Goal: Task Accomplishment & Management: Manage account settings

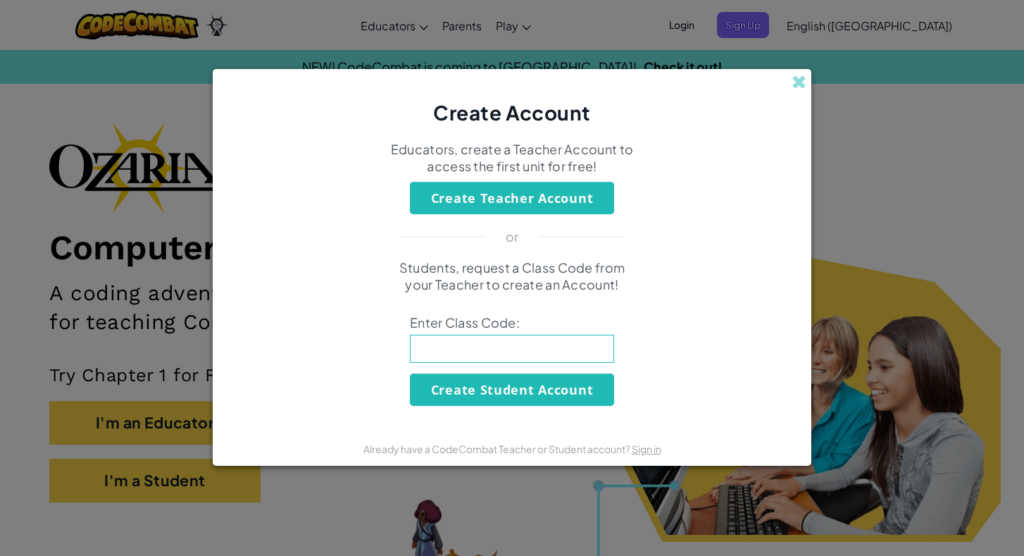
click at [886, 163] on div "Create Account Educators, create a Teacher Account to access the first unit for…" at bounding box center [512, 278] width 1024 height 556
click at [797, 78] on span at bounding box center [799, 82] width 15 height 15
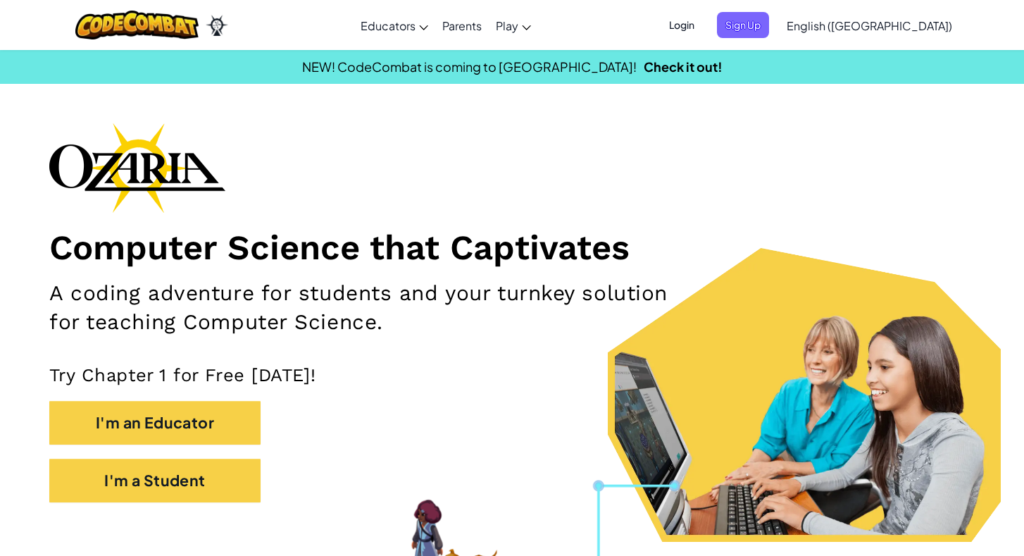
click at [703, 25] on span "Login" at bounding box center [682, 25] width 42 height 26
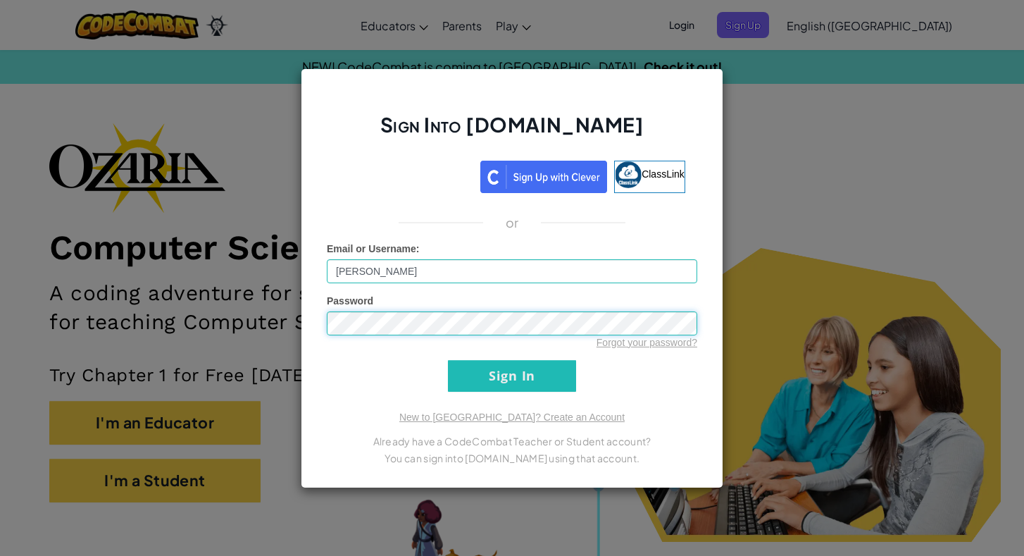
click at [512, 375] on input "Sign In" at bounding box center [512, 376] width 128 height 32
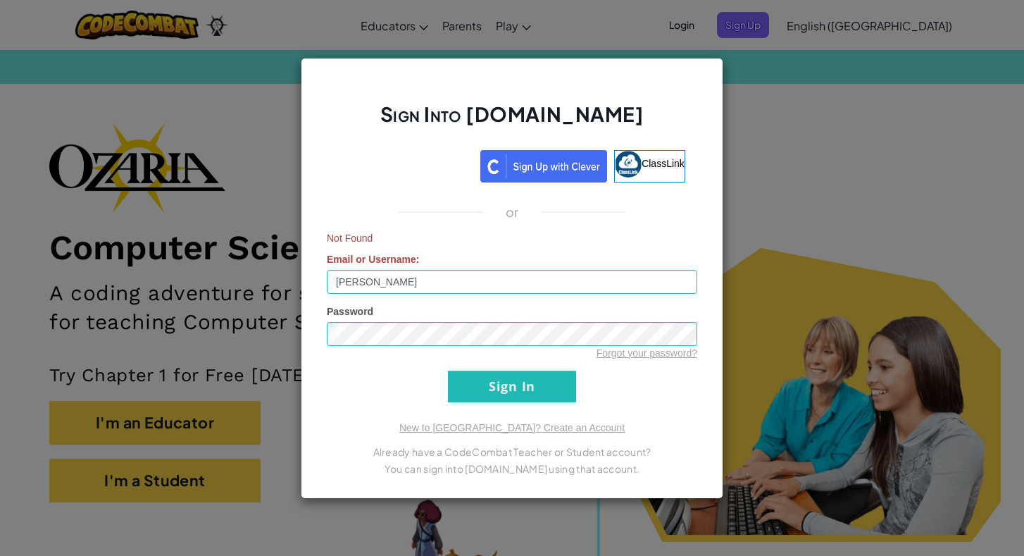
click at [507, 383] on input "Sign In" at bounding box center [512, 386] width 128 height 32
click at [454, 277] on input "[PERSON_NAME]" at bounding box center [512, 282] width 370 height 24
type input "M"
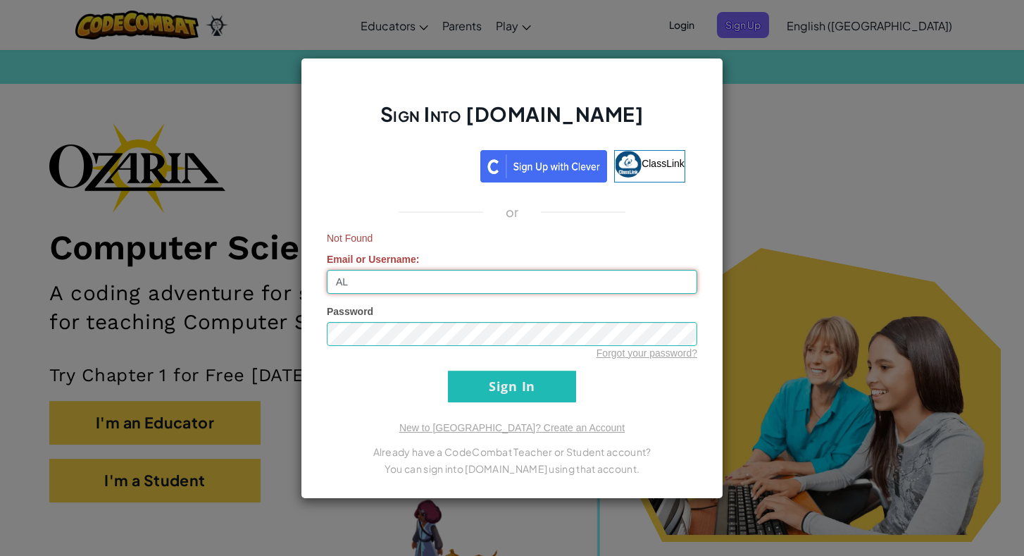
type input "A"
type input "[PERSON_NAME]"
click at [480, 382] on input "Sign In" at bounding box center [512, 386] width 128 height 32
click at [752, 196] on div "Sign Into [DOMAIN_NAME] ClassLink or Not Found Email or Username : [PERSON_NAME…" at bounding box center [512, 278] width 1024 height 556
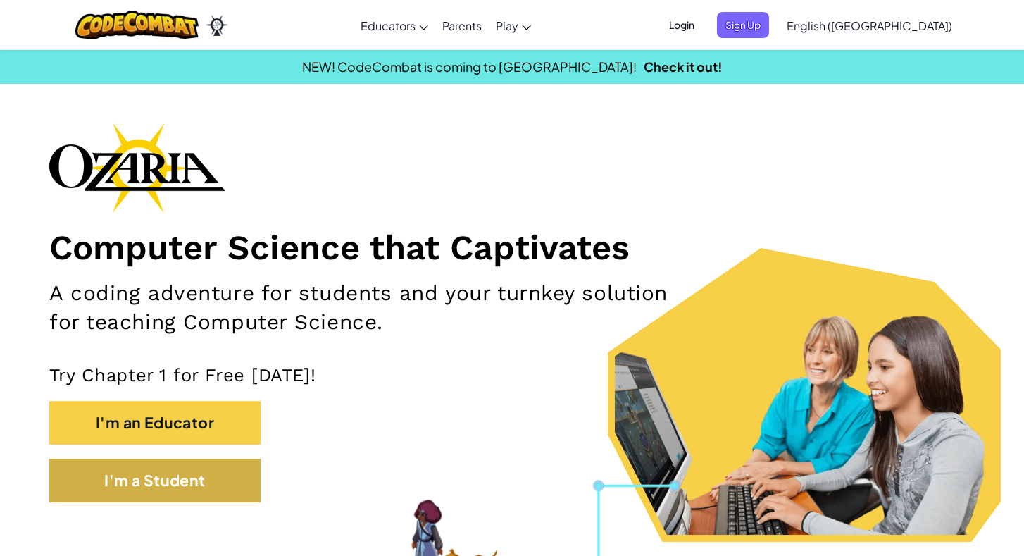
click at [141, 478] on button "I'm a Student" at bounding box center [154, 481] width 211 height 44
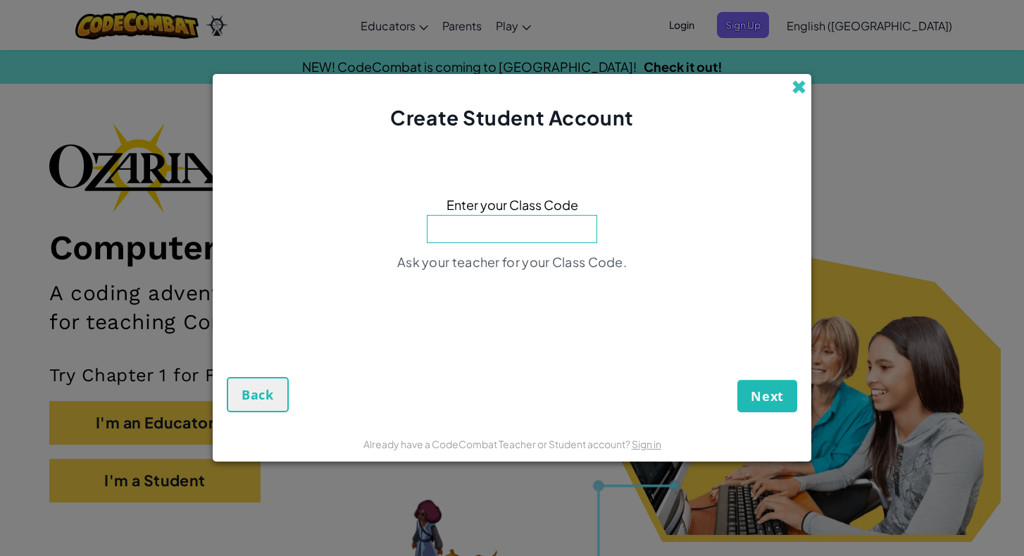
click at [800, 87] on span at bounding box center [799, 87] width 15 height 15
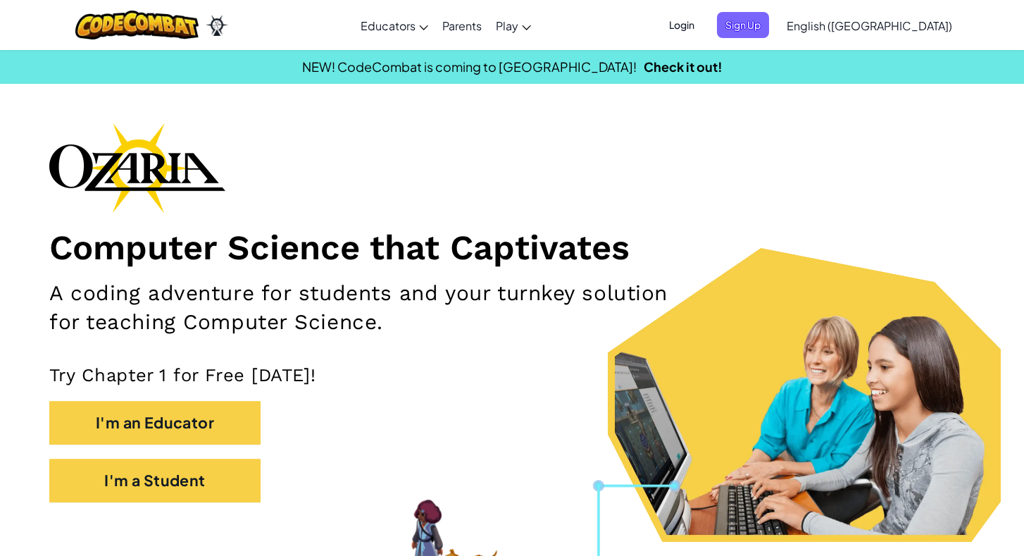
click at [703, 29] on span "Login" at bounding box center [682, 25] width 42 height 26
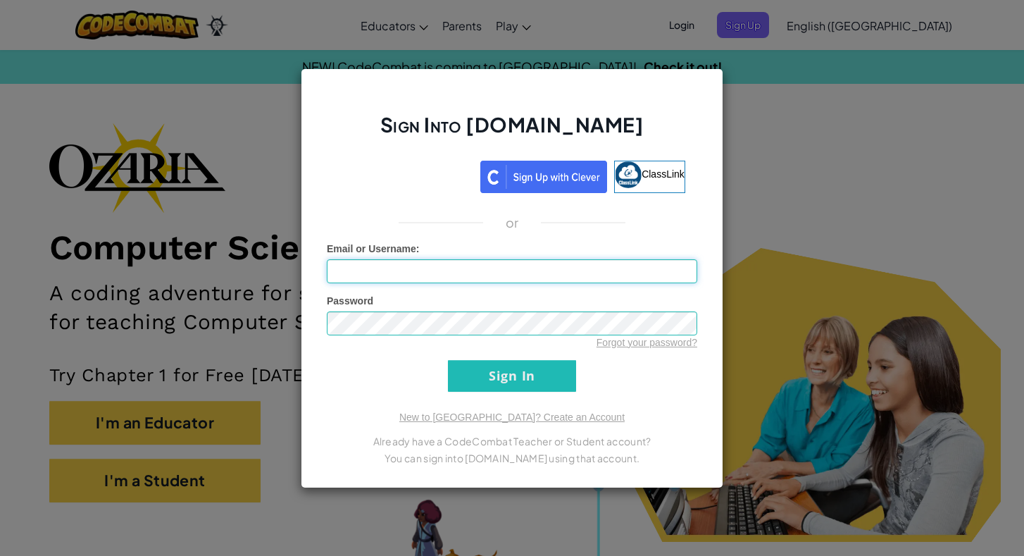
type input "[PERSON_NAME]"
click at [486, 375] on input "Sign In" at bounding box center [512, 376] width 128 height 32
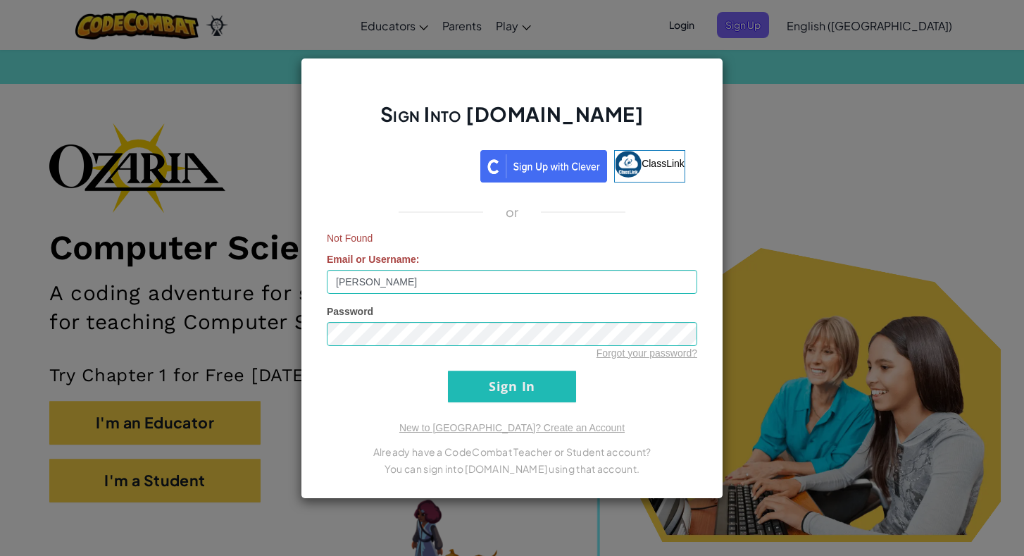
click at [780, 156] on div "Sign Into [DOMAIN_NAME] ClassLink or Not Found Email or Username : [PERSON_NAME…" at bounding box center [512, 278] width 1024 height 556
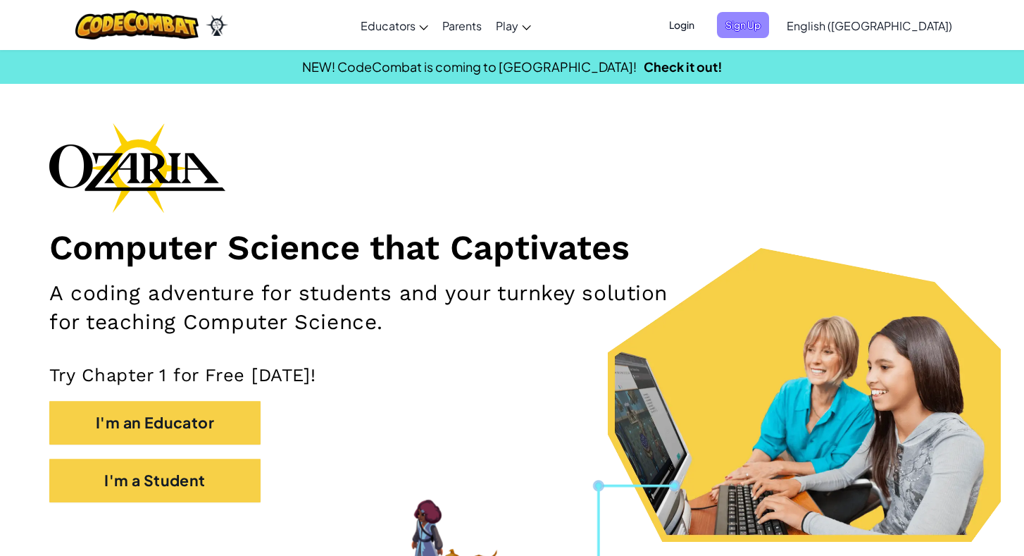
click at [769, 35] on span "Sign Up" at bounding box center [743, 25] width 52 height 26
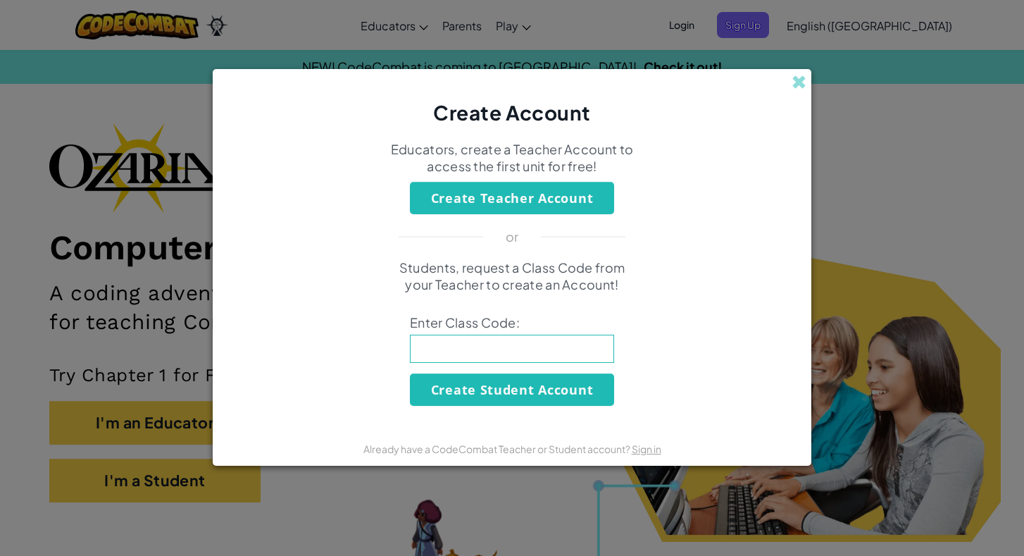
click at [458, 394] on button "Create Student Account" at bounding box center [512, 389] width 204 height 32
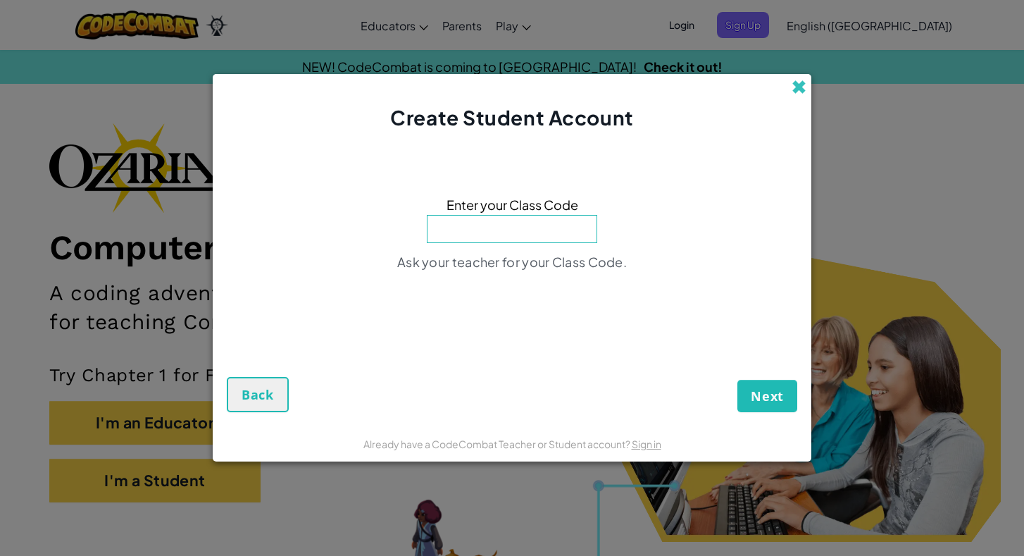
click at [797, 87] on span at bounding box center [799, 87] width 15 height 15
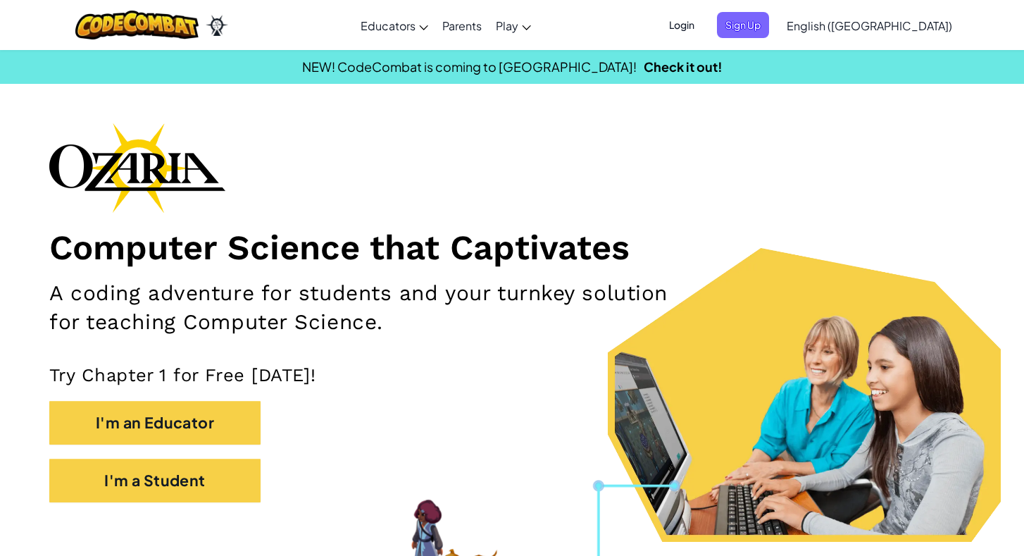
click at [703, 18] on span "Login" at bounding box center [682, 25] width 42 height 26
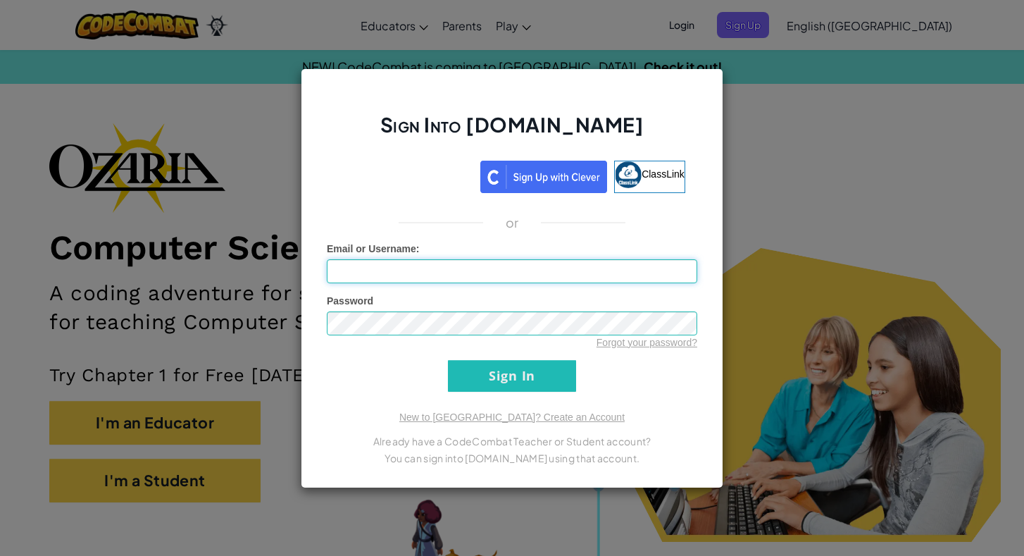
type input "[PERSON_NAME]"
click at [540, 383] on input "Sign In" at bounding box center [512, 376] width 128 height 32
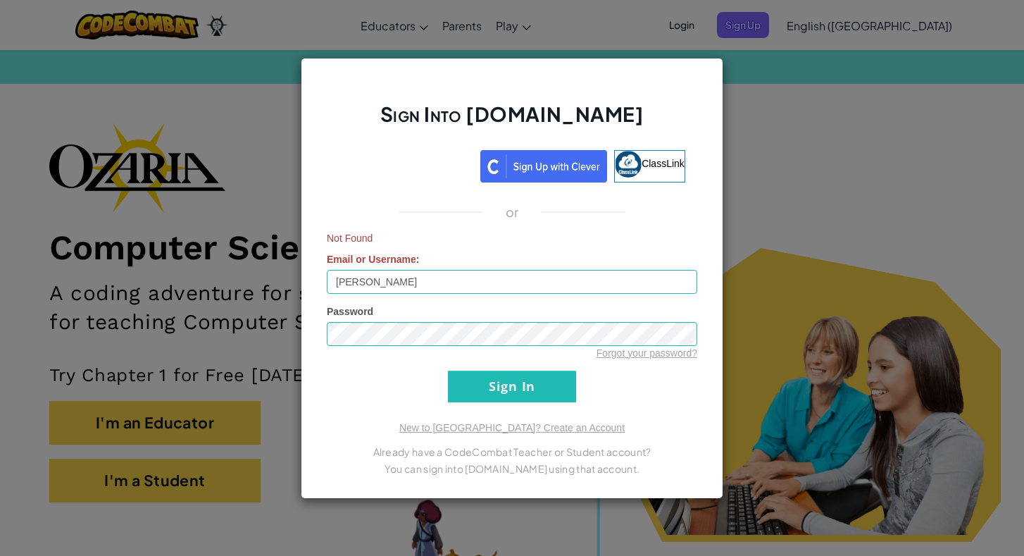
click at [609, 355] on link "Forgot your password?" at bounding box center [647, 352] width 101 height 11
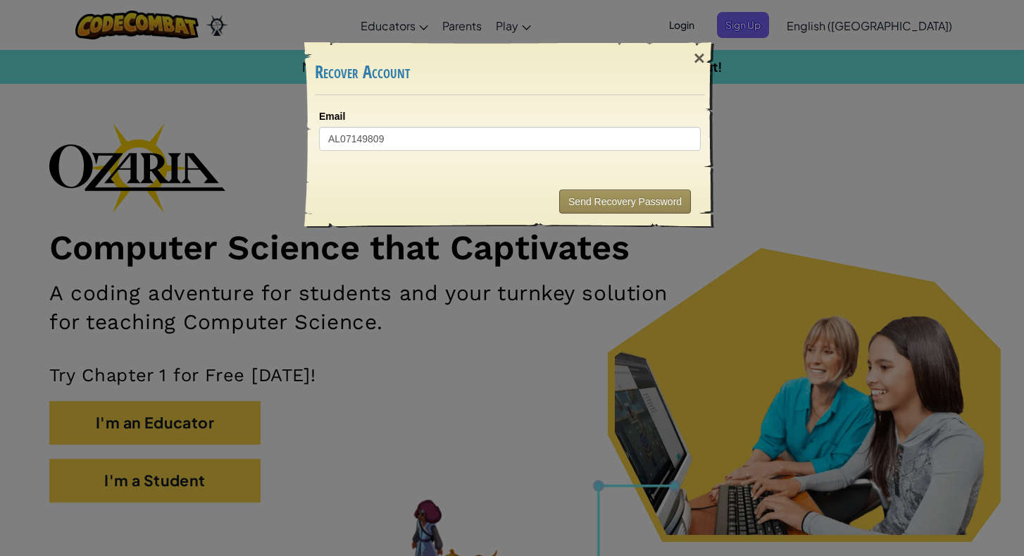
click at [621, 198] on button "Send Recovery Password" at bounding box center [625, 201] width 132 height 24
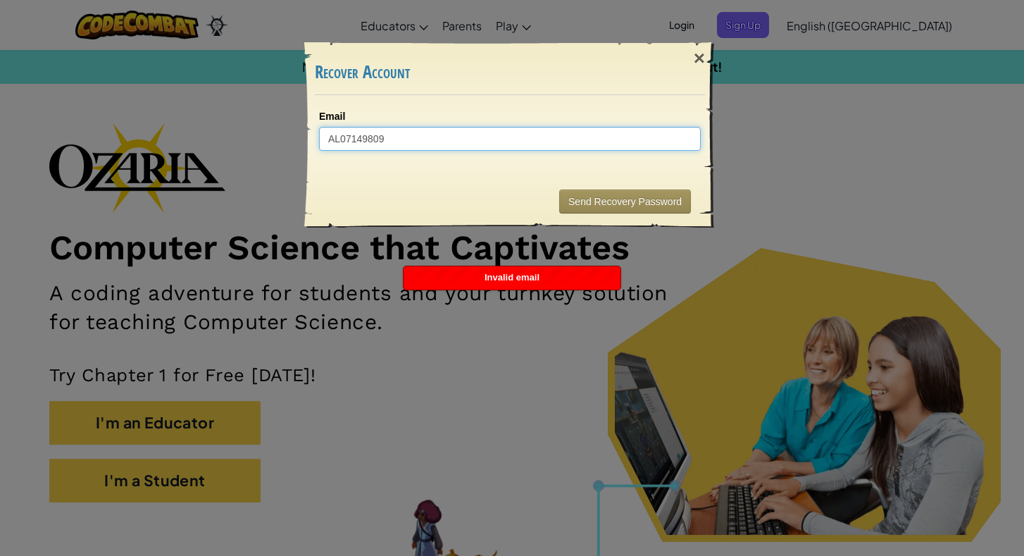
click at [535, 140] on input "AL07149809" at bounding box center [510, 139] width 382 height 24
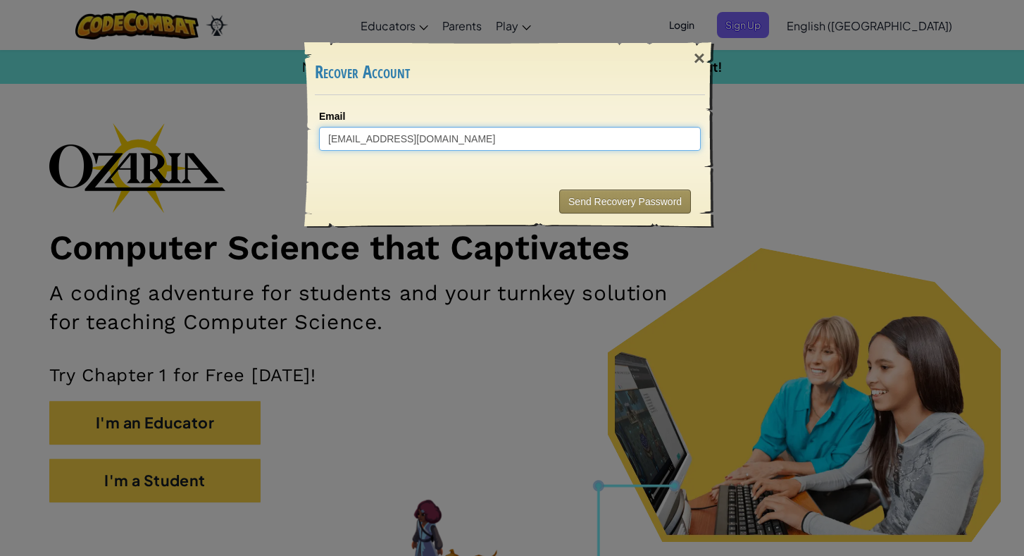
type input "[EMAIL_ADDRESS][DOMAIN_NAME]"
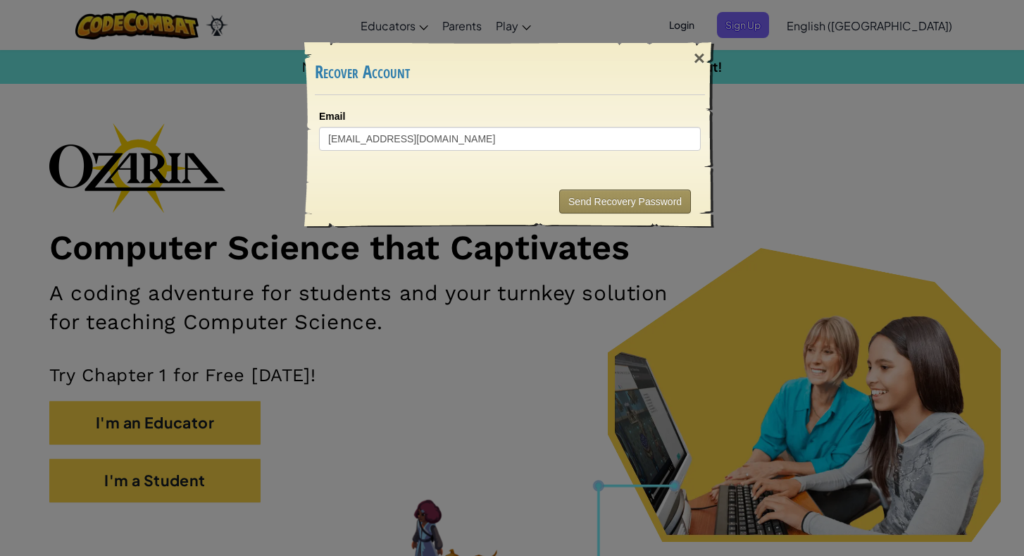
click at [588, 199] on button "Send Recovery Password" at bounding box center [625, 201] width 132 height 24
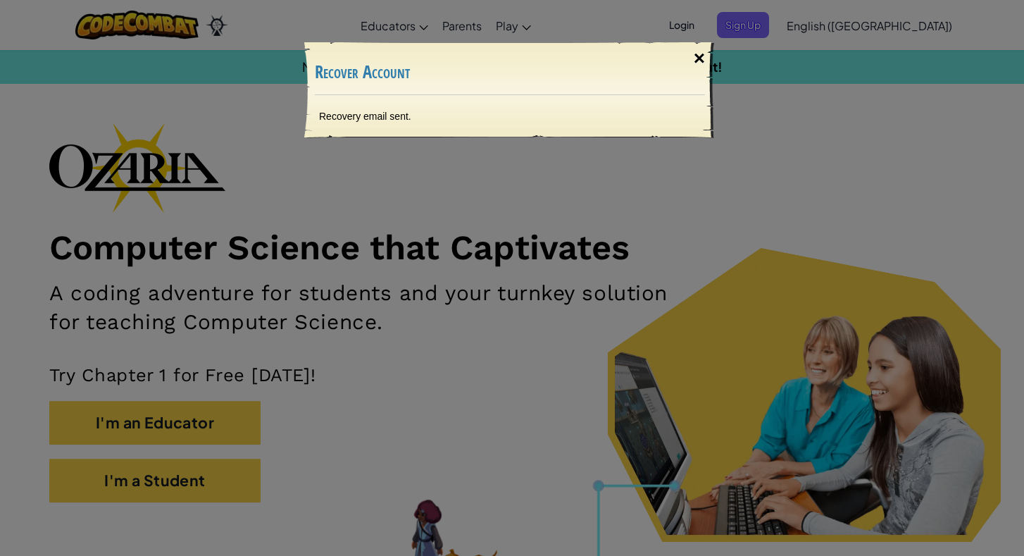
click at [702, 52] on div "×" at bounding box center [699, 58] width 32 height 41
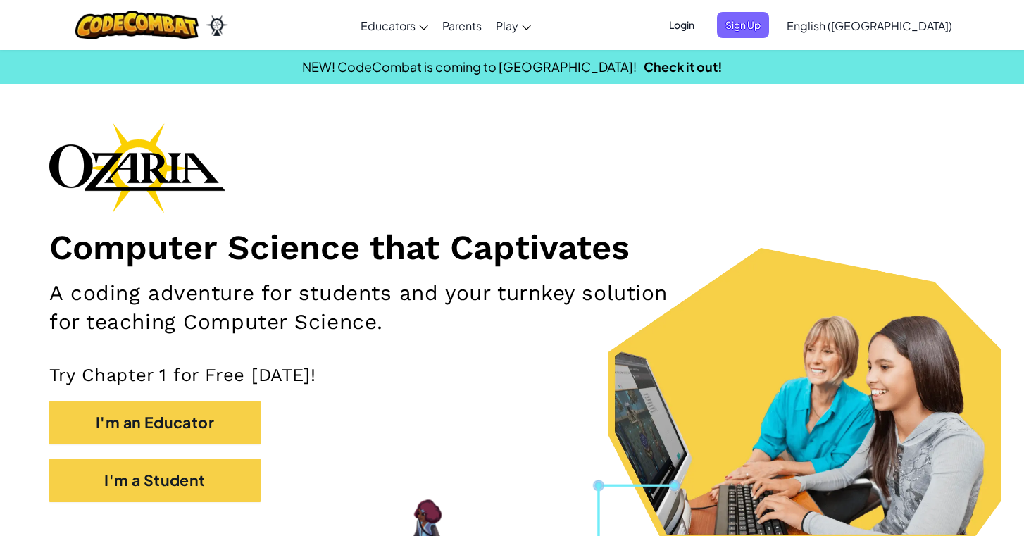
click at [703, 28] on span "Login" at bounding box center [682, 25] width 42 height 26
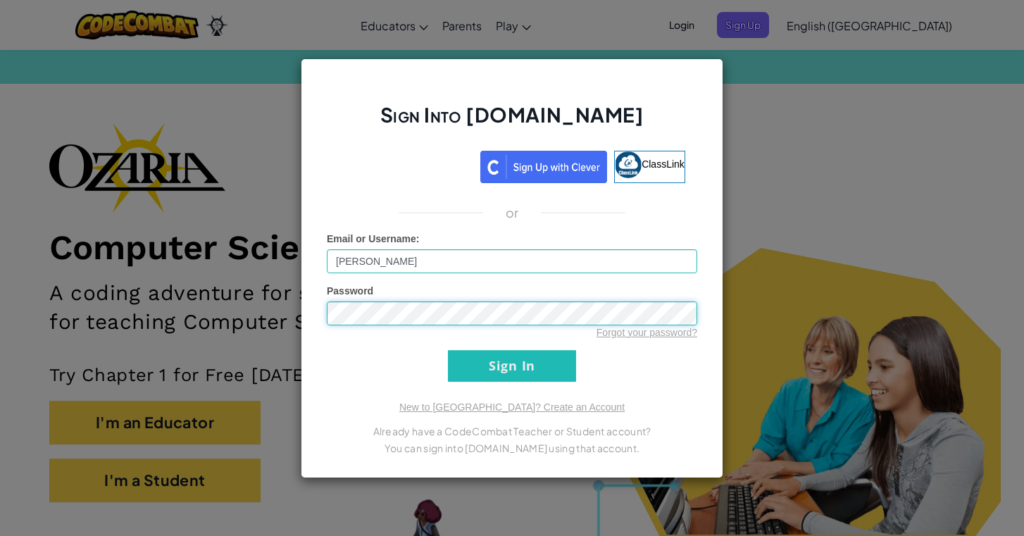
click at [512, 366] on input "Sign In" at bounding box center [512, 366] width 128 height 32
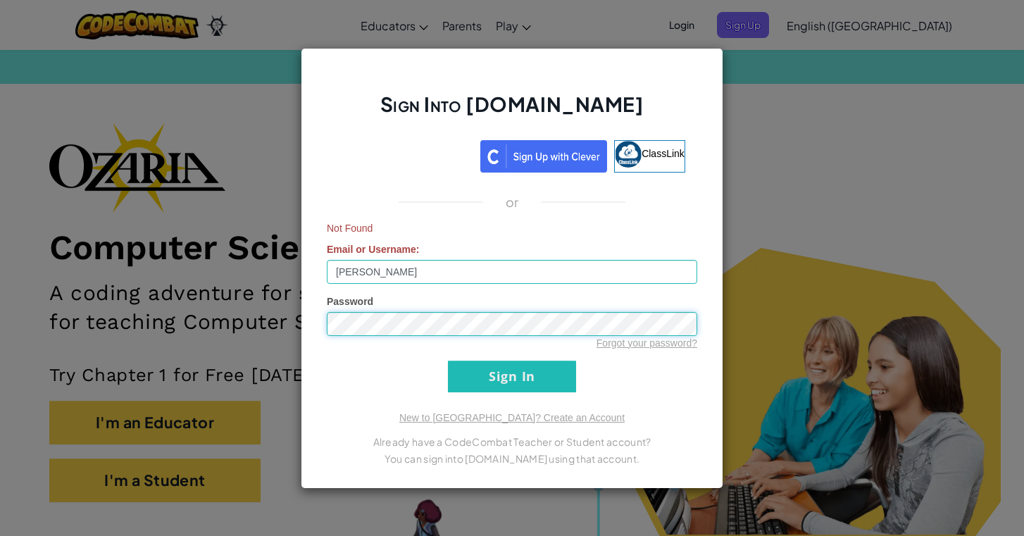
click at [512, 376] on input "Sign In" at bounding box center [512, 377] width 128 height 32
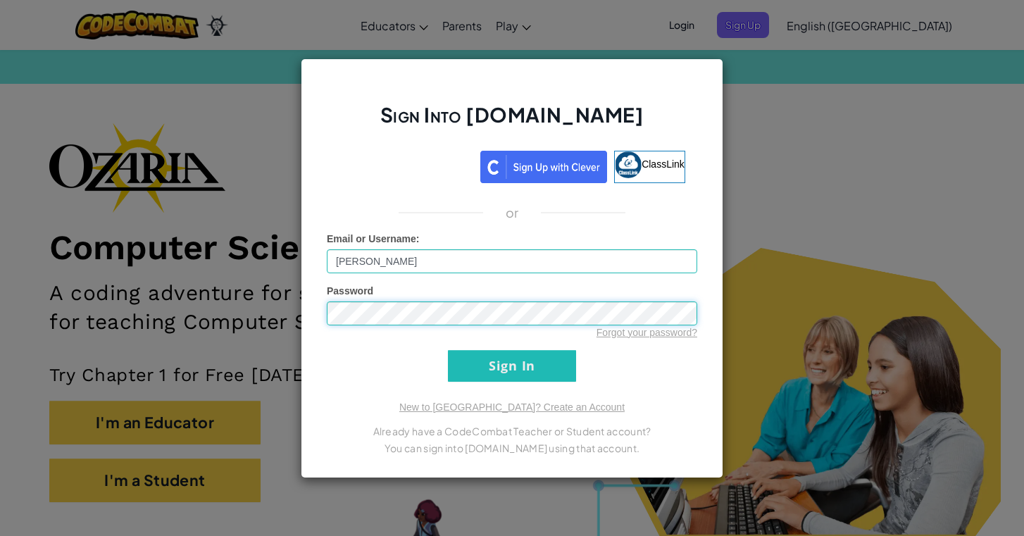
click at [512, 366] on input "Sign In" at bounding box center [512, 366] width 128 height 32
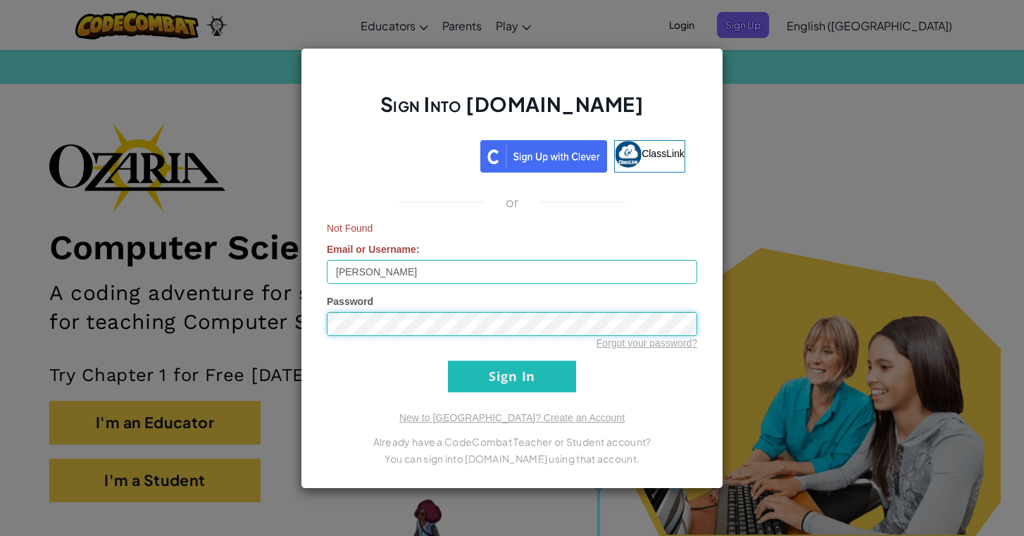
click at [512, 376] on input "Sign In" at bounding box center [512, 377] width 128 height 32
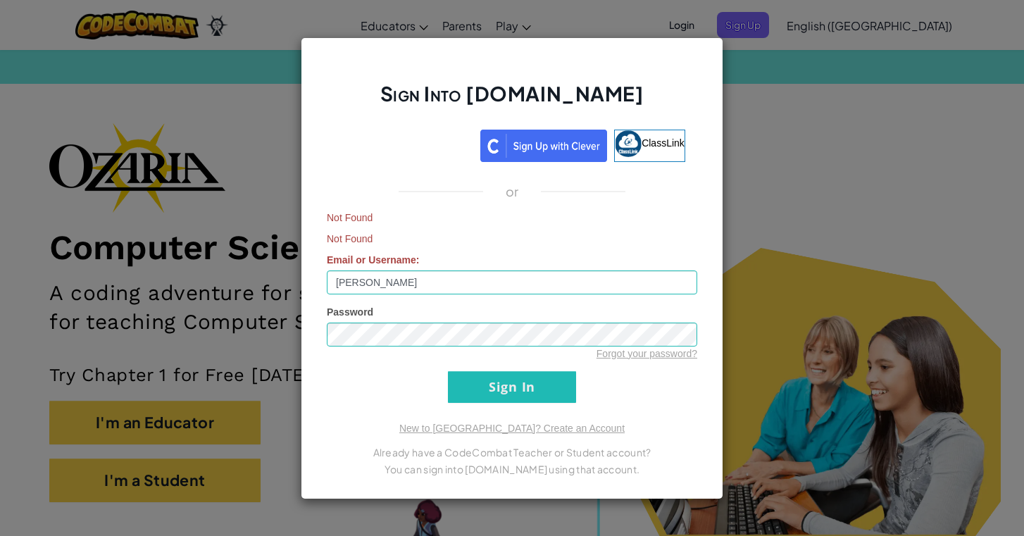
click at [486, 387] on input "Sign In" at bounding box center [512, 387] width 128 height 32
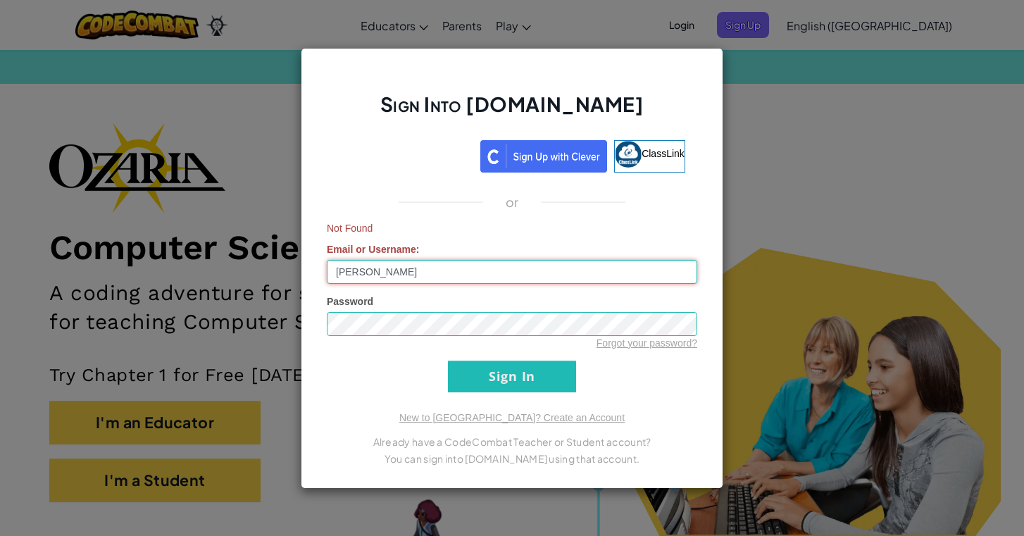
click at [448, 279] on input "[PERSON_NAME]" at bounding box center [512, 272] width 370 height 24
type input "M"
click at [459, 275] on input "[PERSON_NAME]" at bounding box center [512, 272] width 370 height 24
type input "M"
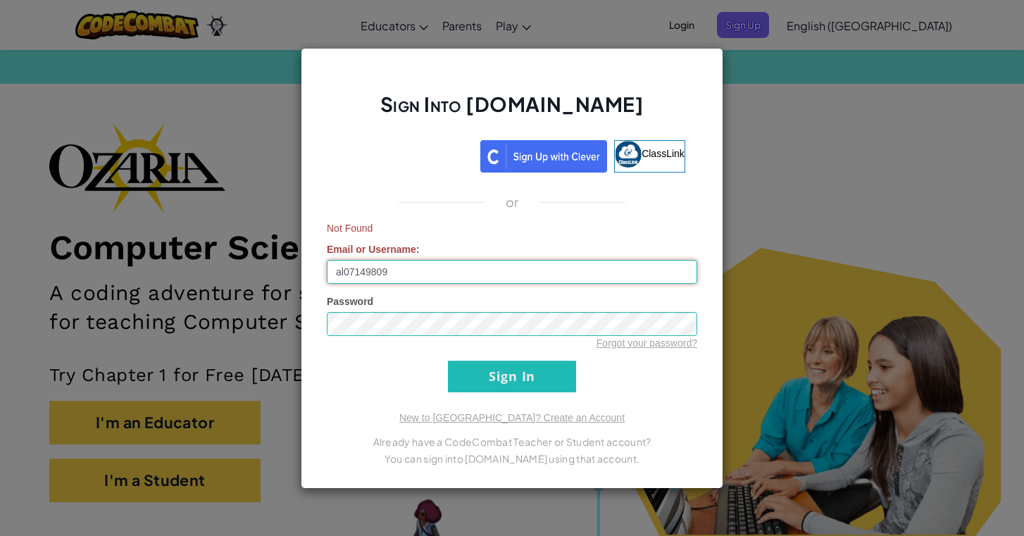
click at [512, 376] on input "Sign In" at bounding box center [512, 377] width 128 height 32
click at [347, 275] on input "al07149809" at bounding box center [512, 272] width 370 height 24
click at [460, 376] on input "Sign In" at bounding box center [512, 377] width 128 height 32
click at [399, 287] on form "Not Found Email or Username : AL07149809 Password Forgot your password? Sign In" at bounding box center [512, 306] width 370 height 171
click at [399, 282] on input "AL07149809" at bounding box center [512, 272] width 370 height 24
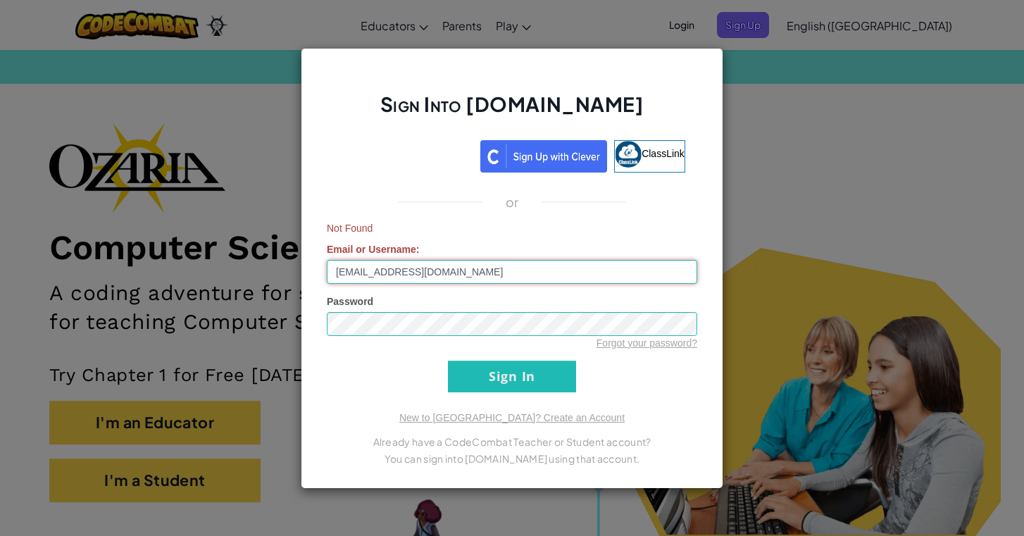
type input "[EMAIL_ADDRESS][DOMAIN_NAME]"
click at [512, 376] on input "Sign In" at bounding box center [512, 377] width 128 height 32
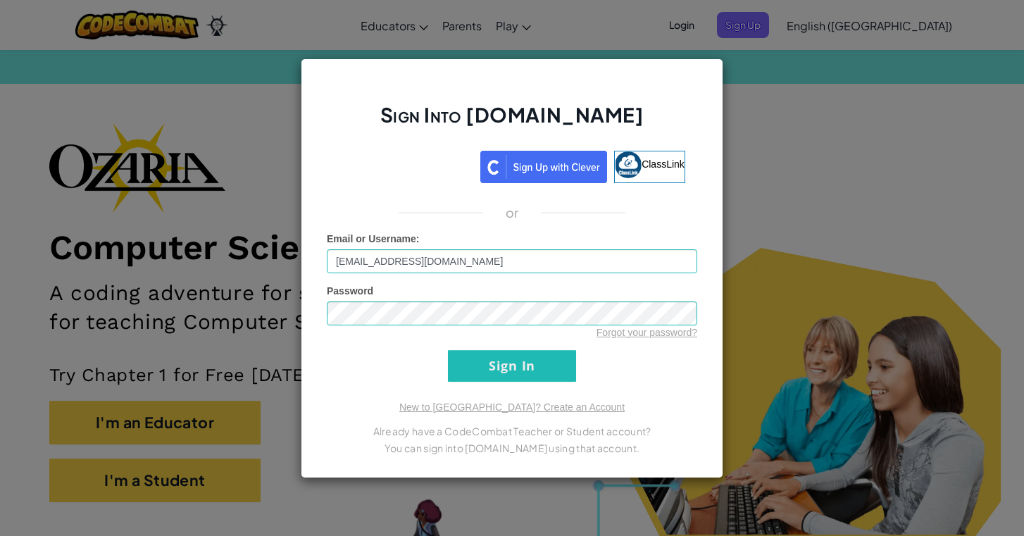
click at [492, 370] on input "Sign In" at bounding box center [512, 366] width 128 height 32
